Goal: Transaction & Acquisition: Purchase product/service

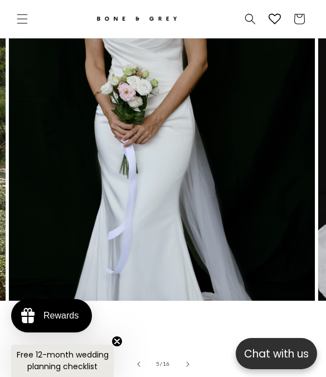
scroll to position [0, 262]
click at [28, 11] on span "Menu" at bounding box center [22, 19] width 24 height 24
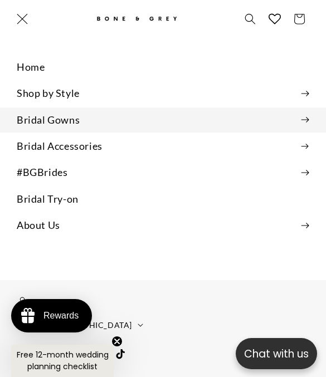
click at [28, 117] on summary "Bridal Gowns" at bounding box center [163, 119] width 326 height 25
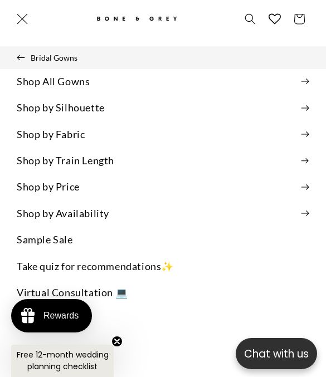
scroll to position [0, 524]
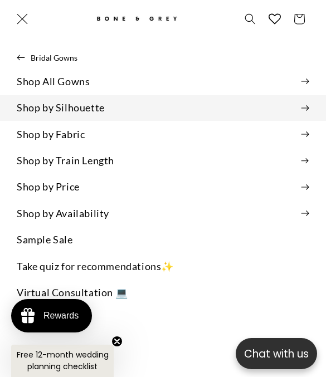
click at [22, 109] on summary "Shop by Silhouette" at bounding box center [163, 107] width 326 height 25
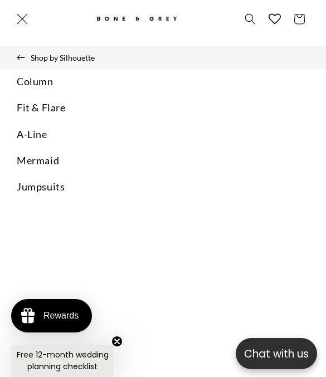
scroll to position [0, 0]
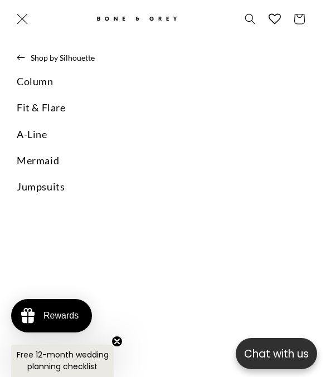
click at [21, 156] on link "Mermaid" at bounding box center [163, 160] width 326 height 25
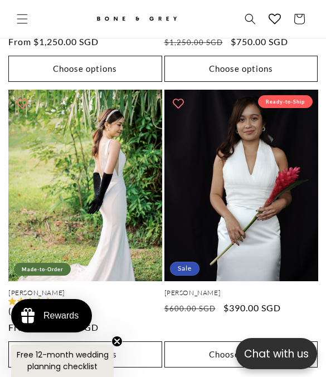
scroll to position [0, 262]
click at [26, 15] on icon "Menu" at bounding box center [22, 18] width 11 height 11
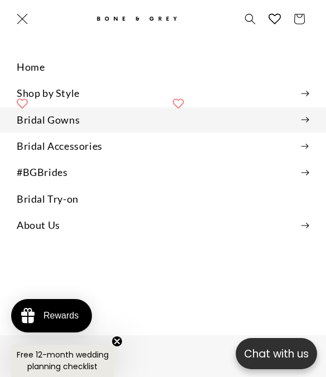
click at [292, 125] on summary "Bridal Gowns" at bounding box center [163, 119] width 326 height 25
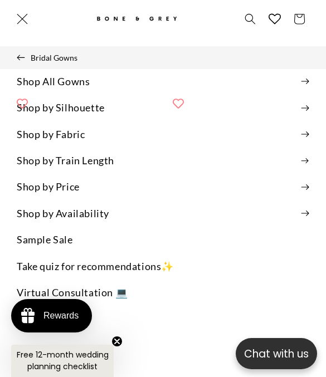
scroll to position [0, 524]
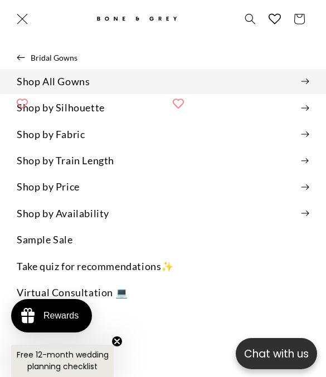
click at [55, 87] on summary "Shop All Gowns" at bounding box center [163, 81] width 326 height 25
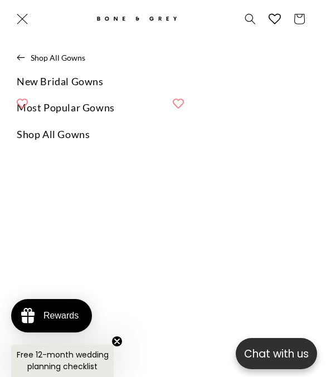
click at [32, 107] on link "Most Popular Gowns" at bounding box center [163, 107] width 326 height 25
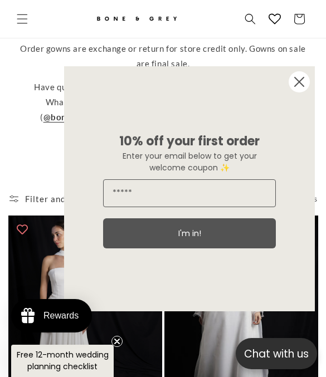
scroll to position [322, 0]
click at [298, 92] on circle "Close dialog" at bounding box center [298, 81] width 21 height 21
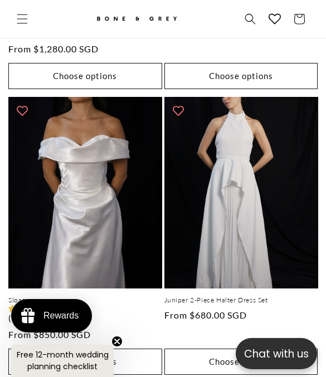
scroll to position [719, 0]
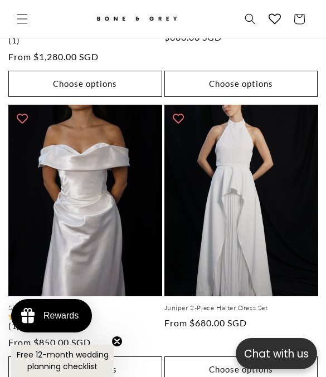
click at [28, 303] on link "Sloane" at bounding box center [85, 307] width 154 height 9
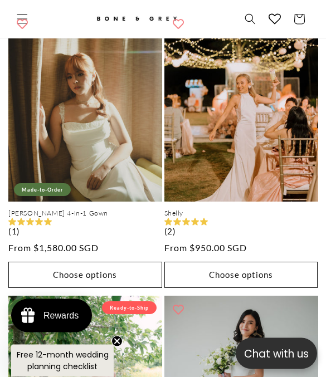
scroll to position [2227, 0]
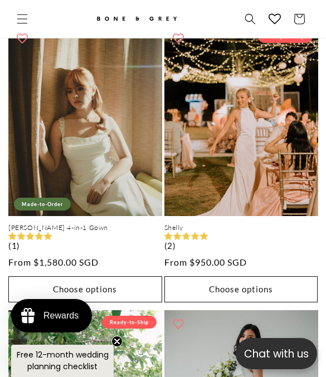
click at [26, 27] on button "Add to wishlist" at bounding box center [22, 38] width 22 height 22
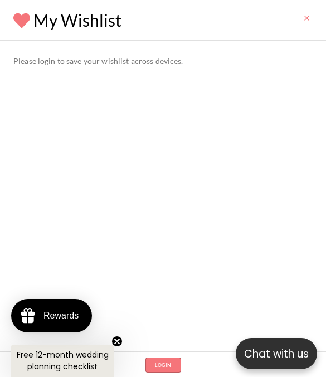
click at [19, 18] on icon at bounding box center [21, 20] width 17 height 14
click at [301, 19] on button "button" at bounding box center [307, 18] width 22 height 22
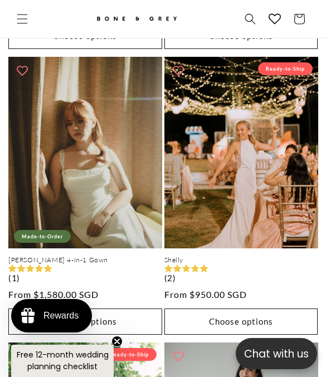
scroll to position [0, 0]
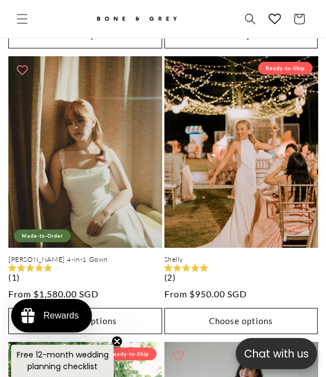
click at [18, 17] on icon "Menu" at bounding box center [22, 18] width 11 height 11
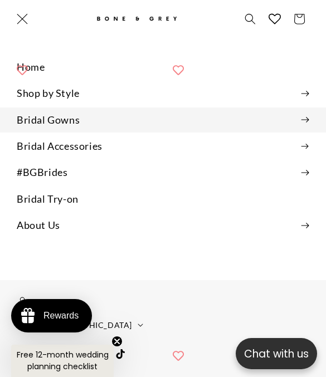
click at [301, 121] on icon at bounding box center [305, 120] width 8 height 6
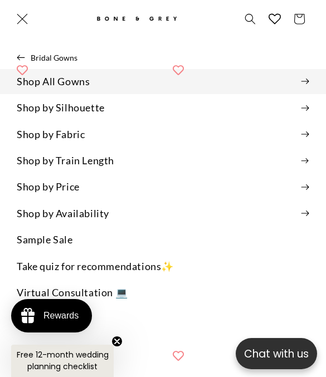
click at [305, 81] on icon at bounding box center [305, 82] width 8 height 6
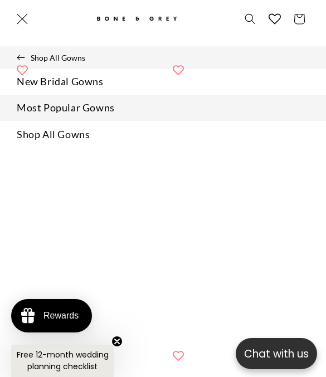
scroll to position [0, 262]
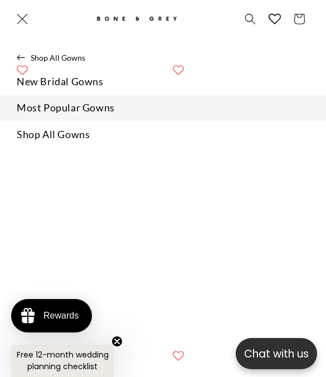
click at [281, 135] on link "Shop All Gowns" at bounding box center [163, 134] width 326 height 25
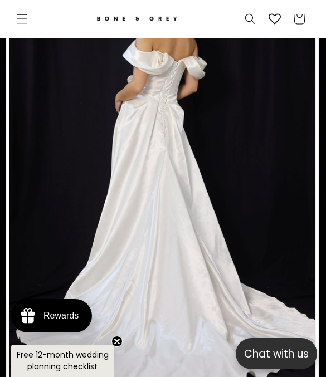
scroll to position [0, 309]
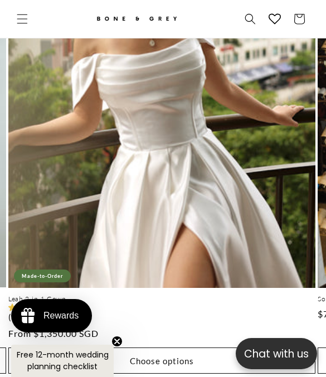
scroll to position [693, 0]
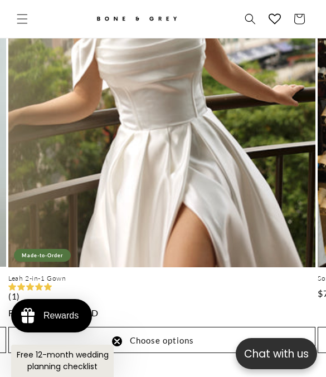
click at [267, 274] on link "Leah 2-in-1 Gown" at bounding box center [161, 278] width 307 height 9
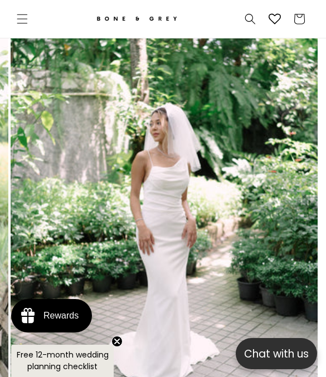
scroll to position [0, 4942]
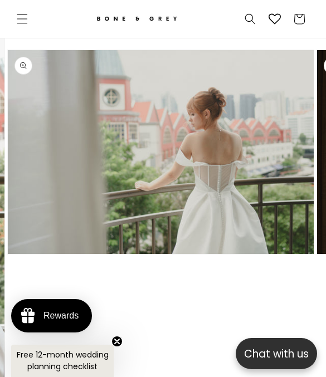
scroll to position [0, 1546]
